Goal: Task Accomplishment & Management: Use online tool/utility

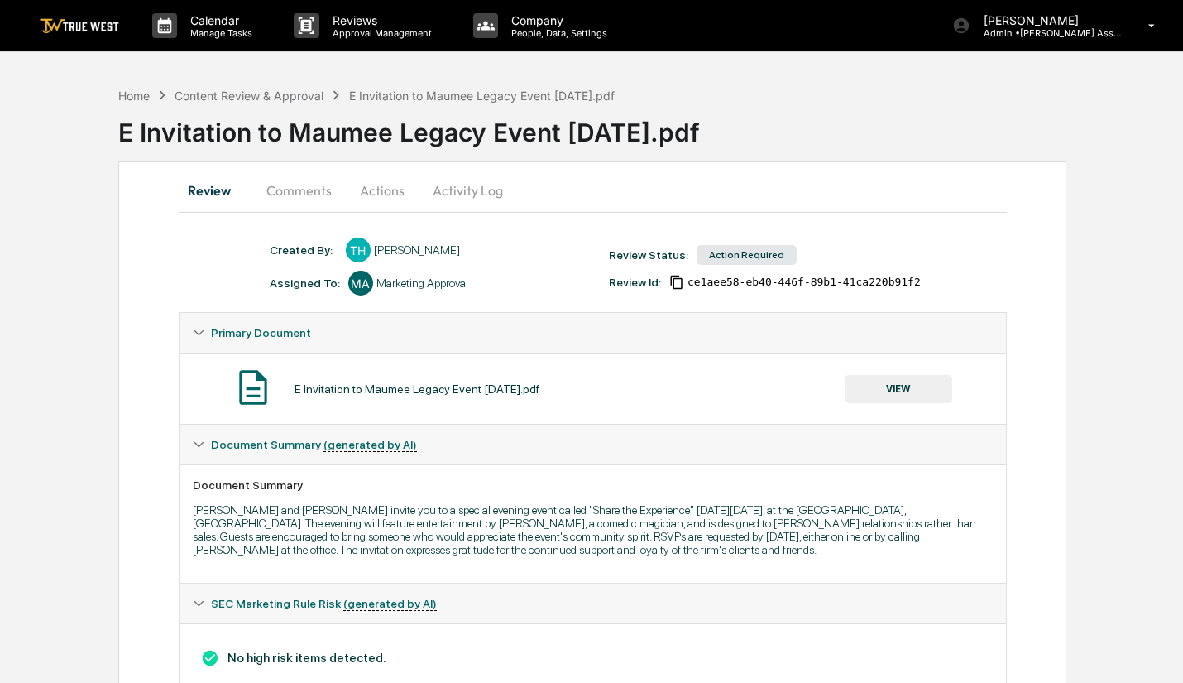
click at [918, 388] on button "VIEW" at bounding box center [899, 389] width 108 height 28
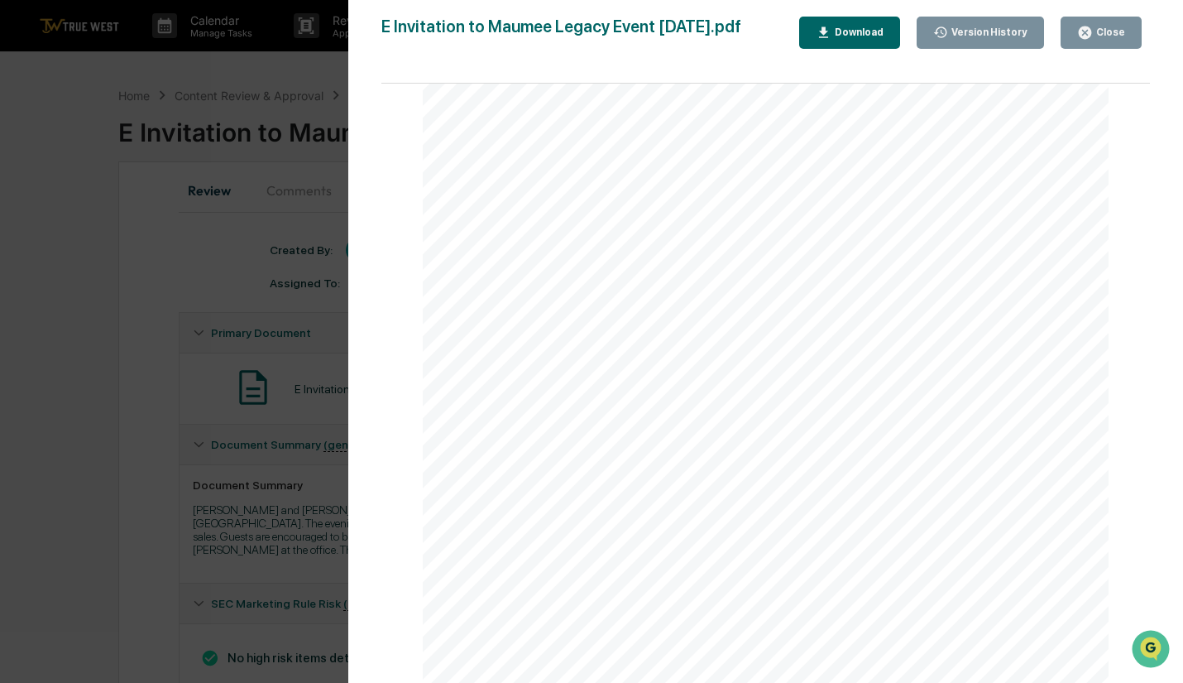
scroll to position [331, 0]
click at [1110, 35] on div "Close" at bounding box center [1109, 32] width 32 height 12
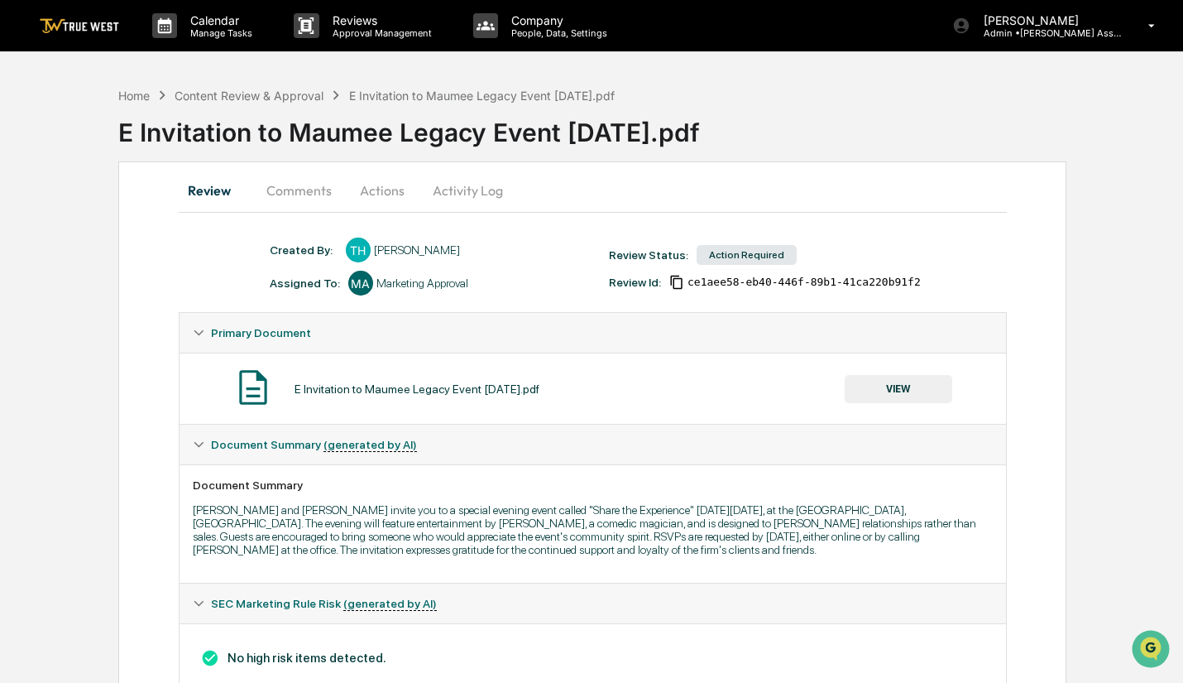
click at [372, 184] on button "Actions" at bounding box center [382, 190] width 74 height 40
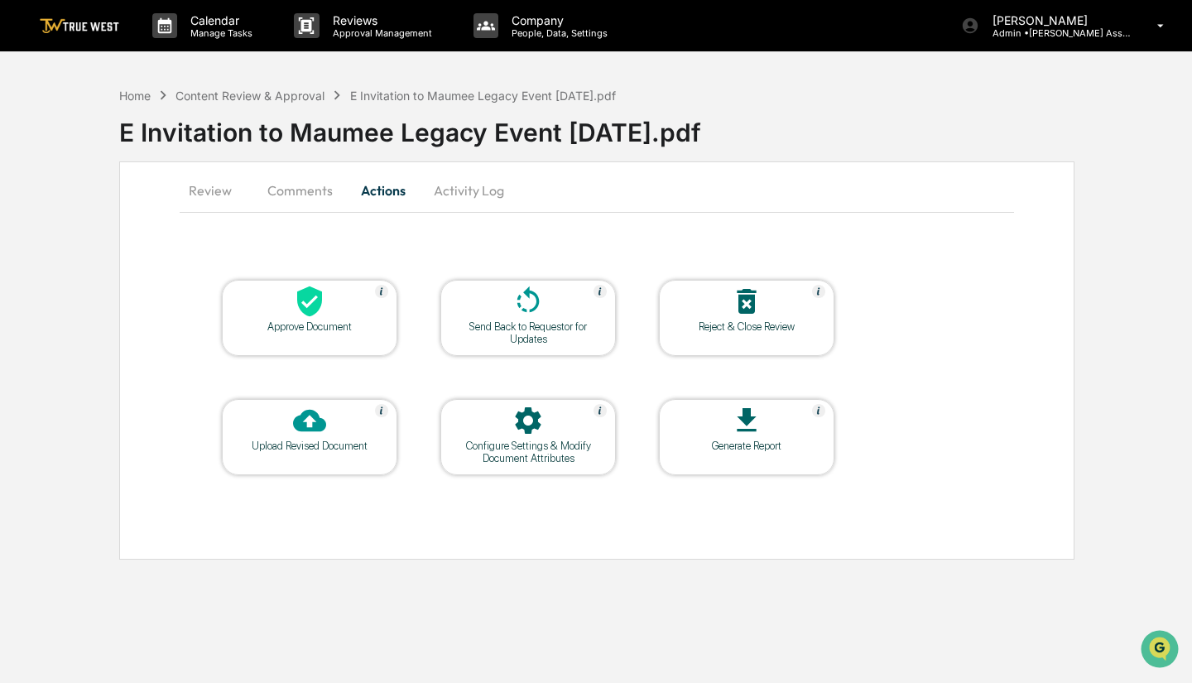
click at [352, 312] on div at bounding box center [309, 303] width 165 height 36
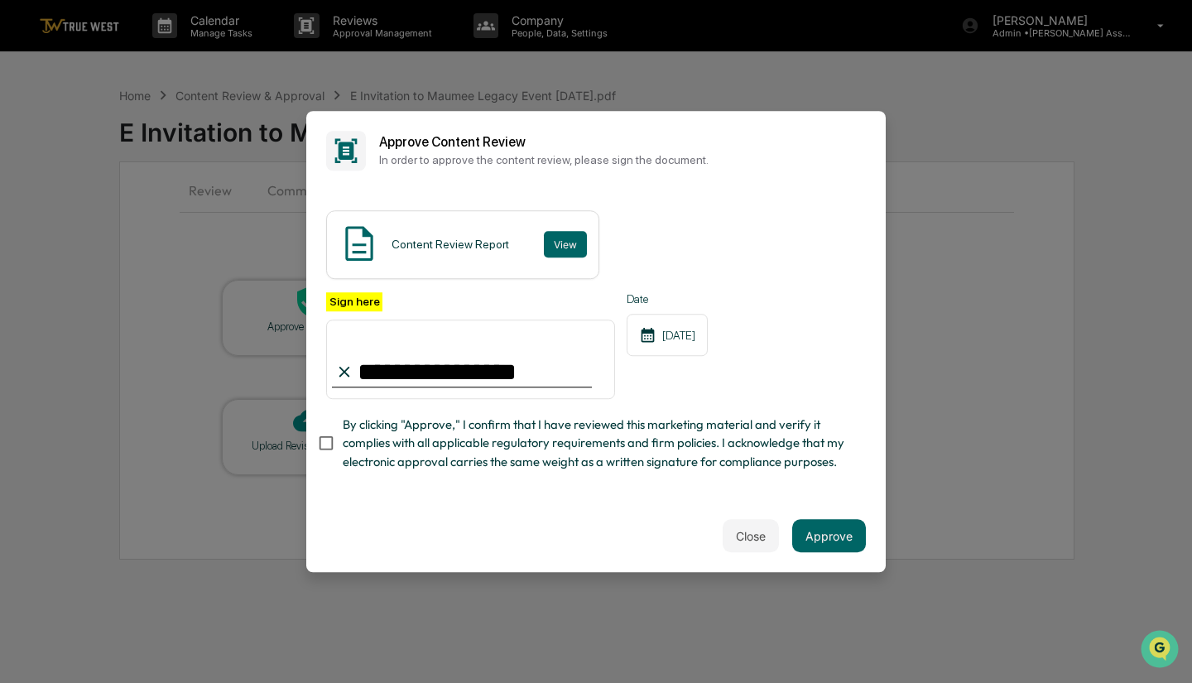
type input "**********"
click at [850, 536] on button "Approve" at bounding box center [829, 535] width 74 height 33
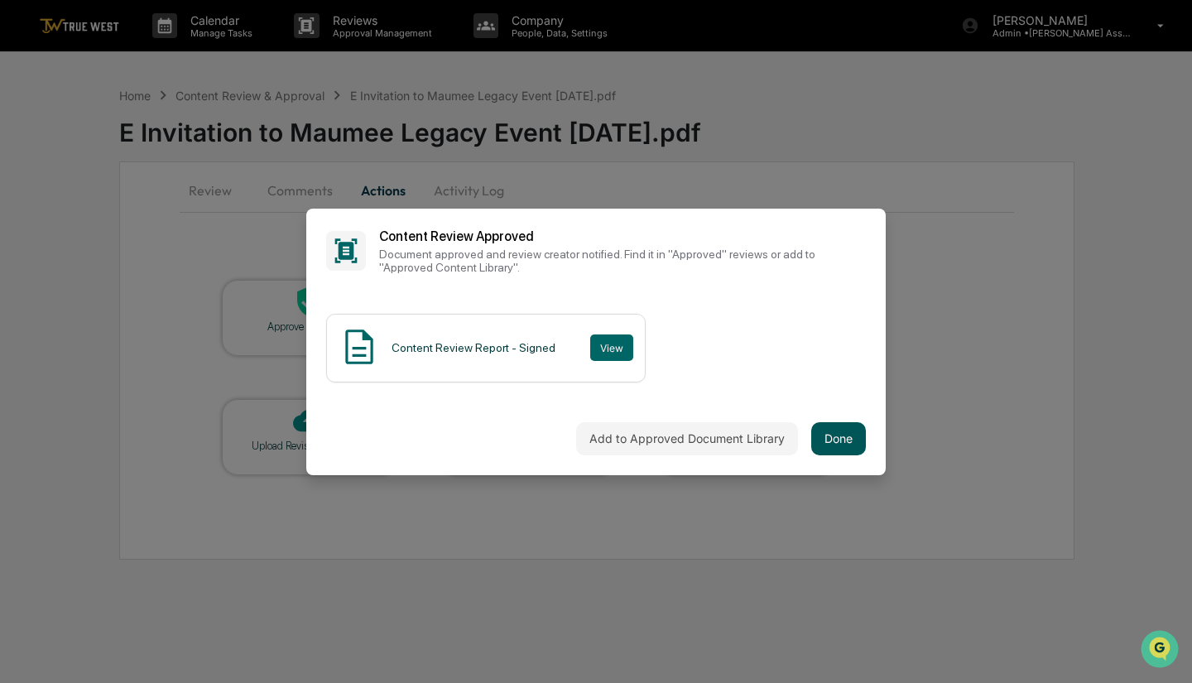
click at [831, 434] on button "Done" at bounding box center [838, 438] width 55 height 33
